Goal: Check status: Check status

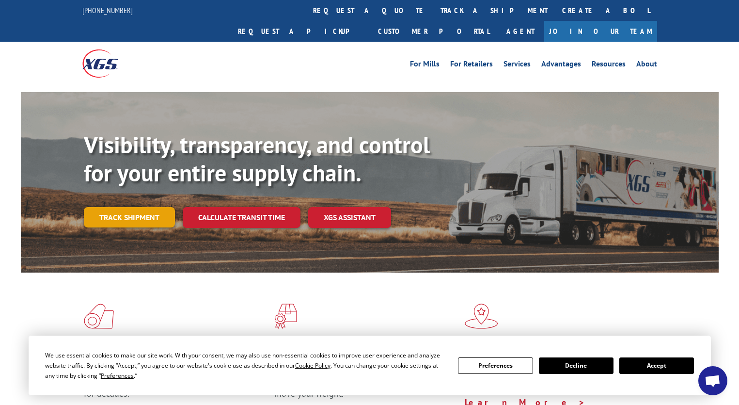
click at [139, 207] on link "Track shipment" at bounding box center [129, 217] width 91 height 20
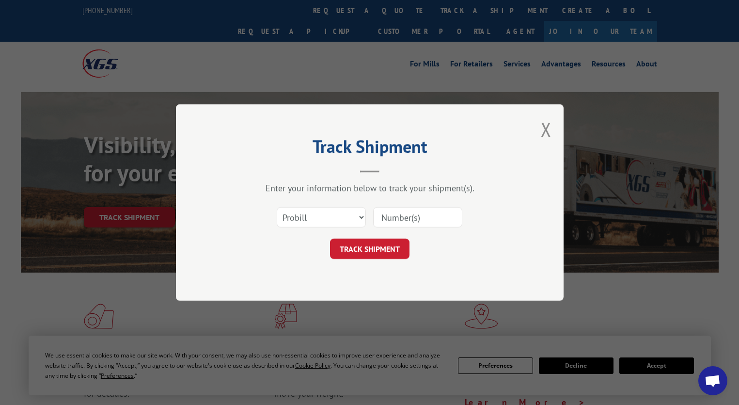
click at [397, 215] on input at bounding box center [417, 217] width 89 height 20
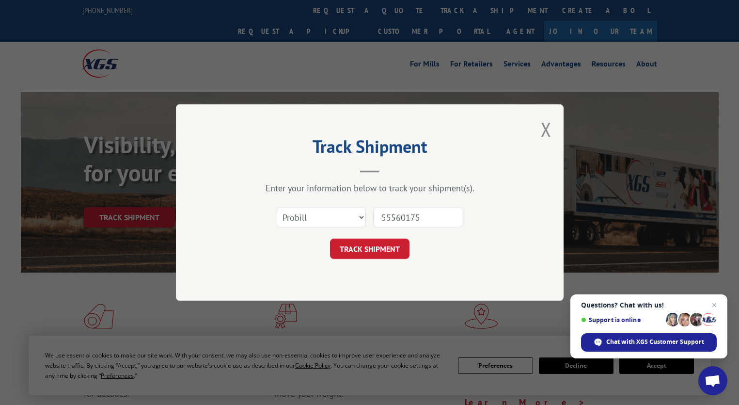
drag, startPoint x: 428, startPoint y: 219, endPoint x: 380, endPoint y: 216, distance: 48.5
click at [380, 216] on input "55560175" at bounding box center [417, 217] width 89 height 20
type input "55560175"
click at [379, 250] on button "TRACK SHIPMENT" at bounding box center [369, 248] width 79 height 20
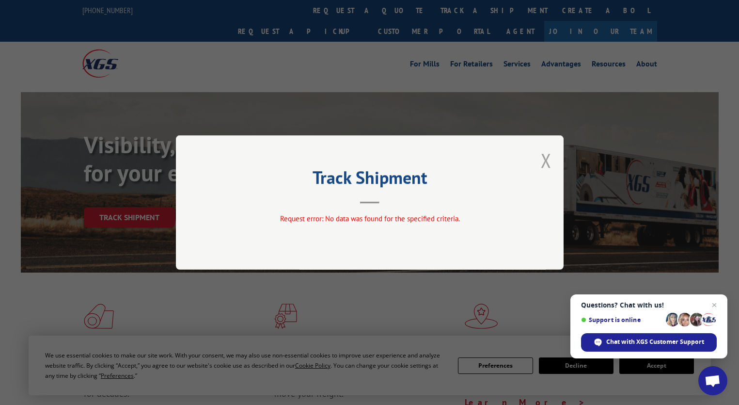
click at [544, 156] on button "Close modal" at bounding box center [546, 160] width 11 height 26
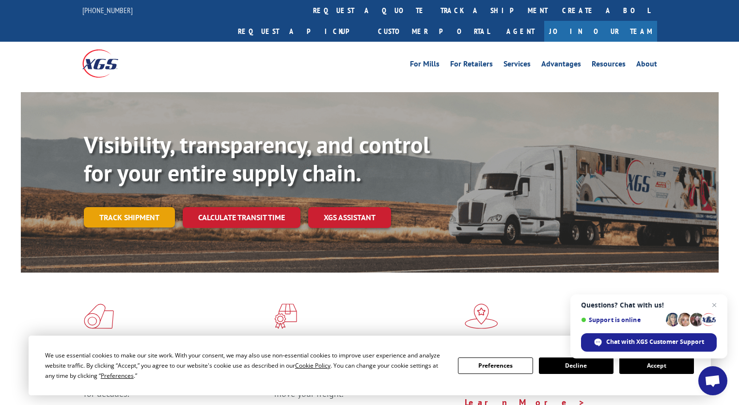
click at [156, 207] on link "Track shipment" at bounding box center [129, 217] width 91 height 20
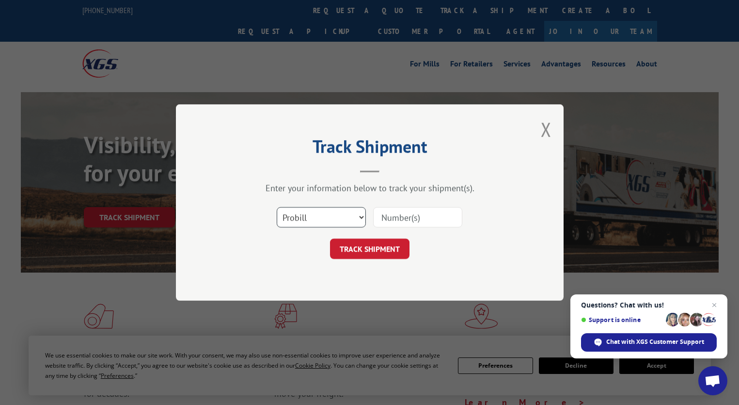
click at [361, 217] on select "Select category... Probill BOL PO" at bounding box center [321, 217] width 89 height 20
click at [391, 216] on input at bounding box center [417, 217] width 89 height 20
type input "55560174"
click at [381, 250] on button "TRACK SHIPMENT" at bounding box center [369, 248] width 79 height 20
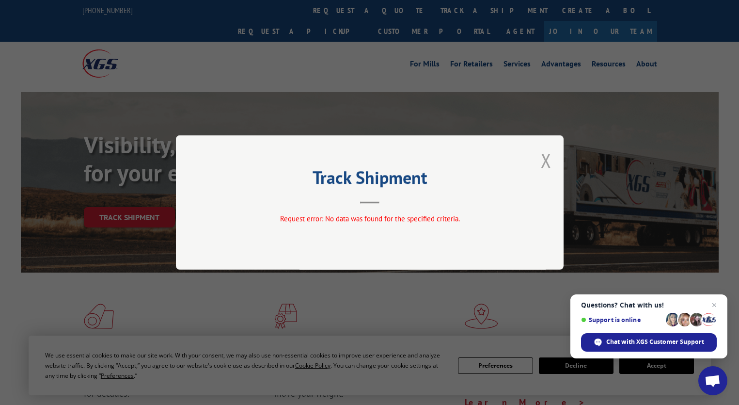
click at [550, 159] on button "Close modal" at bounding box center [546, 160] width 11 height 26
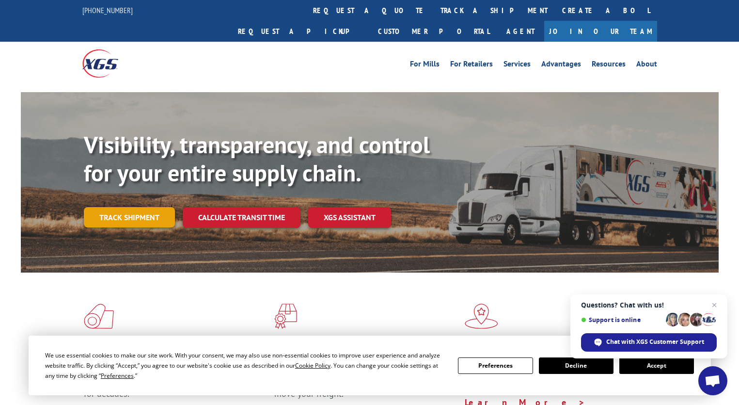
click at [145, 207] on link "Track shipment" at bounding box center [129, 217] width 91 height 20
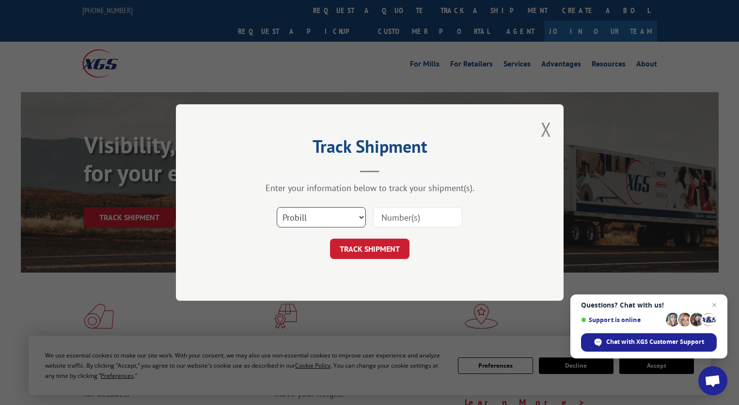
click at [359, 216] on select "Select category... Probill BOL PO" at bounding box center [321, 217] width 89 height 20
select select "bol"
click at [277, 207] on select "Select category... Probill BOL PO" at bounding box center [321, 217] width 89 height 20
click at [406, 213] on input at bounding box center [417, 217] width 89 height 20
paste input "55560175"
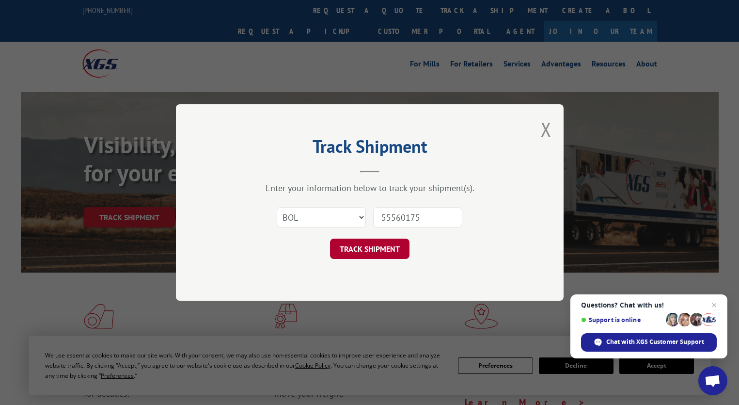
type input "55560175"
click at [384, 248] on button "TRACK SHIPMENT" at bounding box center [369, 248] width 79 height 20
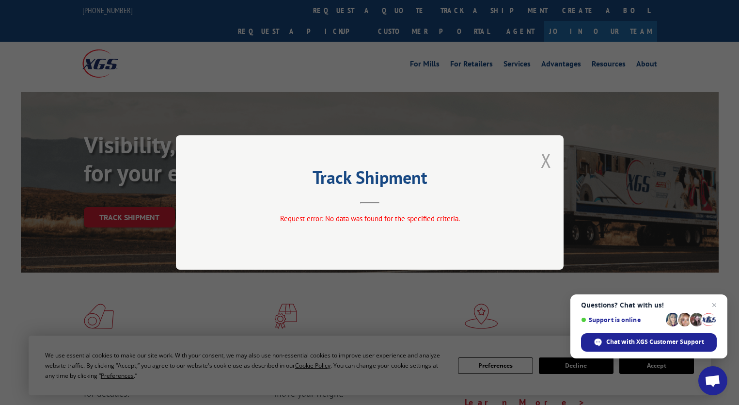
click at [550, 154] on button "Close modal" at bounding box center [546, 160] width 11 height 26
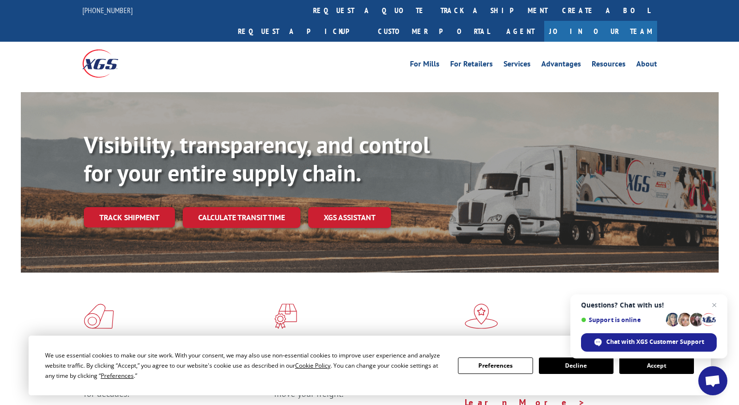
click at [138, 207] on link "Track shipment" at bounding box center [129, 217] width 91 height 20
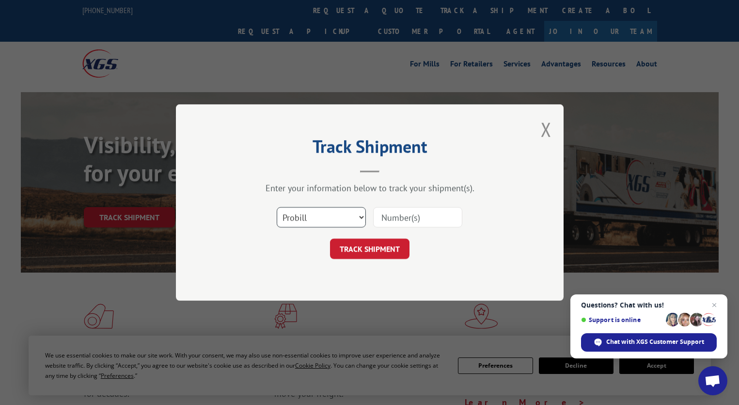
click at [358, 216] on select "Select category... Probill BOL PO" at bounding box center [321, 217] width 89 height 20
select select "po"
click at [277, 207] on select "Select category... Probill BOL PO" at bounding box center [321, 217] width 89 height 20
click at [420, 216] on input at bounding box center [417, 217] width 89 height 20
type input "632418"
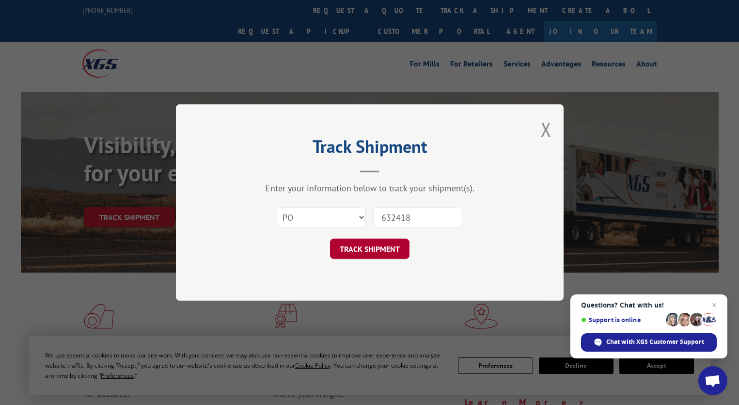
click at [364, 251] on button "TRACK SHIPMENT" at bounding box center [369, 248] width 79 height 20
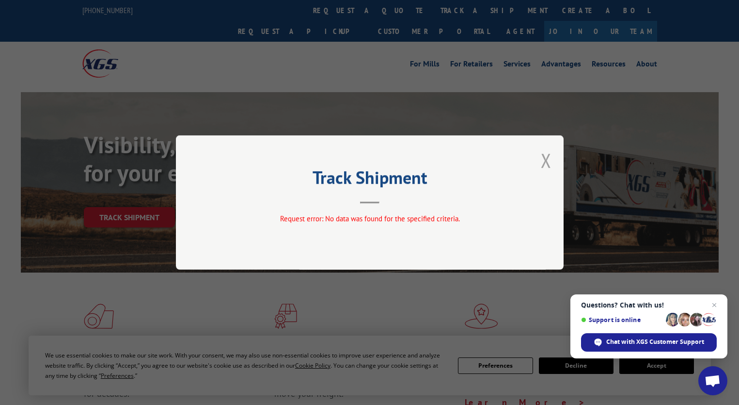
click at [542, 159] on button "Close modal" at bounding box center [546, 160] width 11 height 26
